Goal: Information Seeking & Learning: Learn about a topic

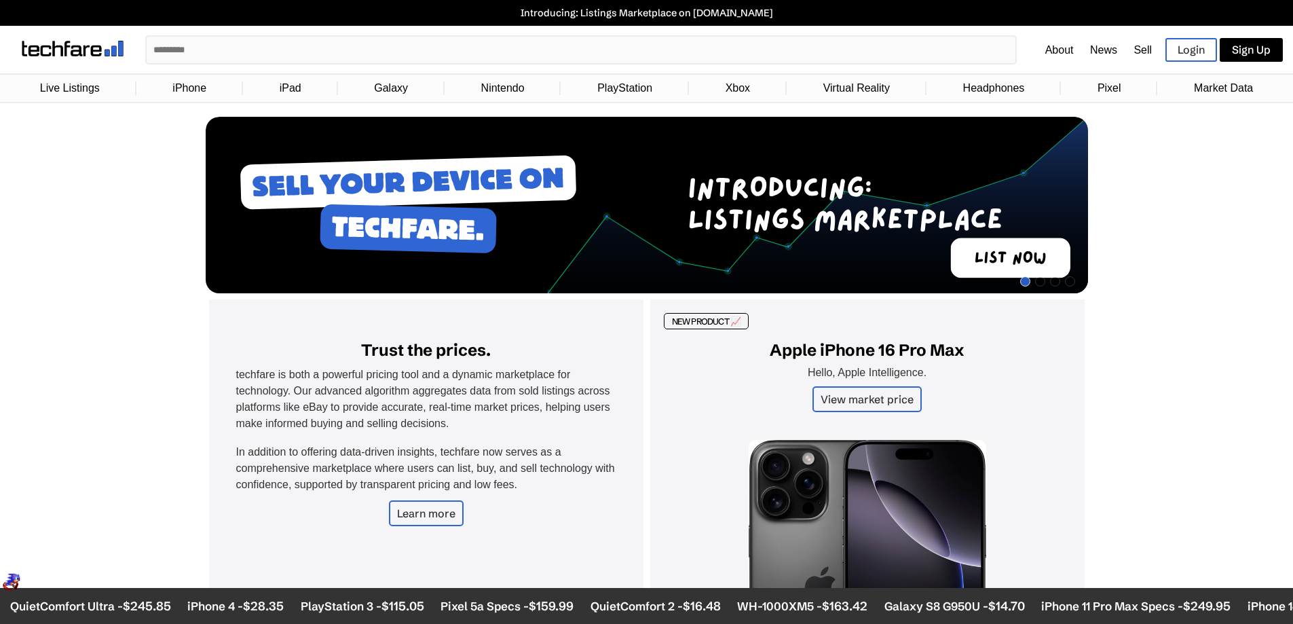
click at [608, 79] on link "PlayStation" at bounding box center [625, 88] width 69 height 26
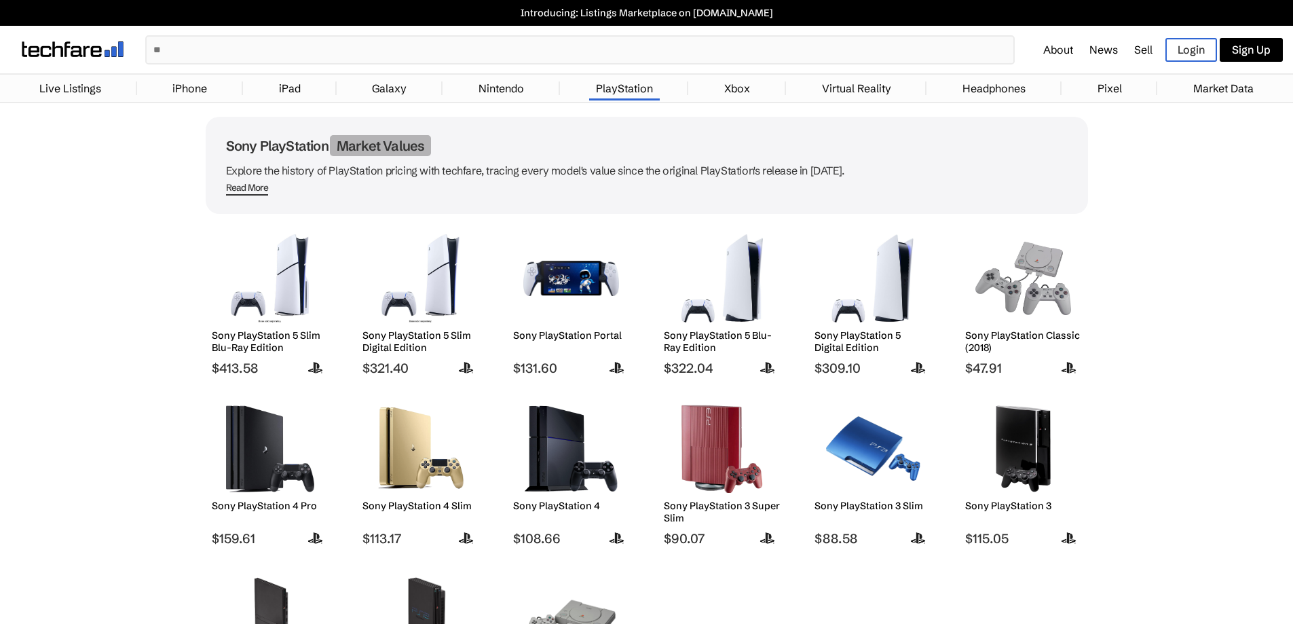
click at [263, 440] on img at bounding box center [270, 449] width 96 height 88
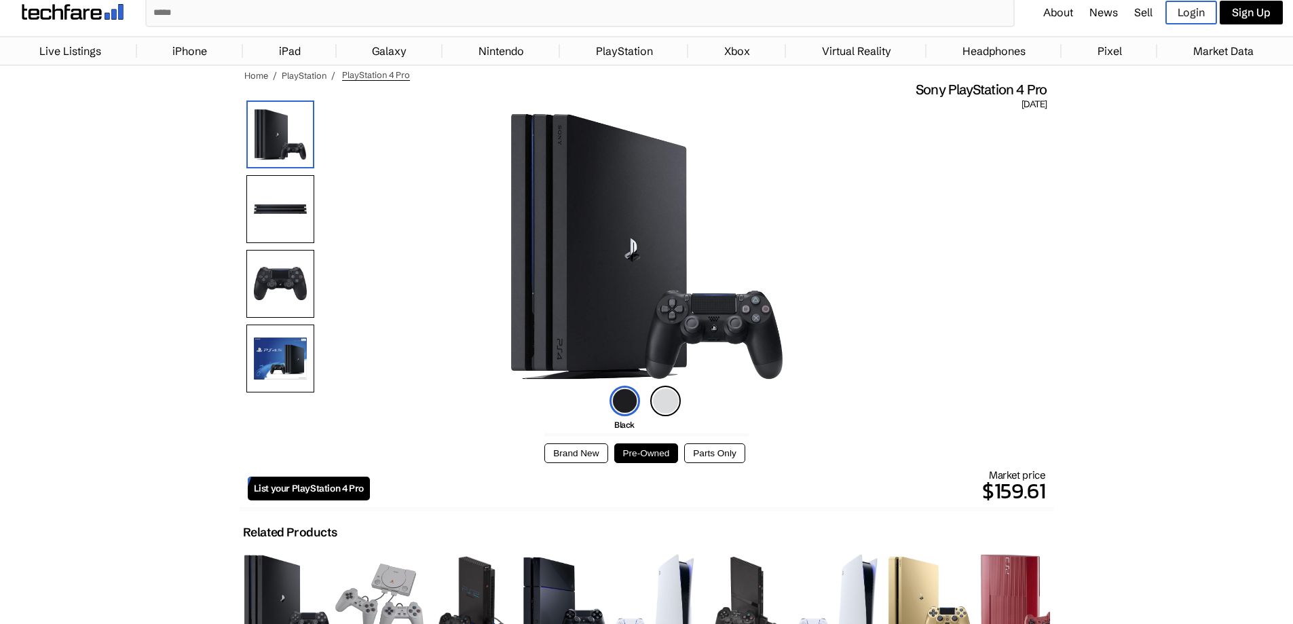
scroll to position [29, 0]
